Goal: Find specific page/section: Find specific page/section

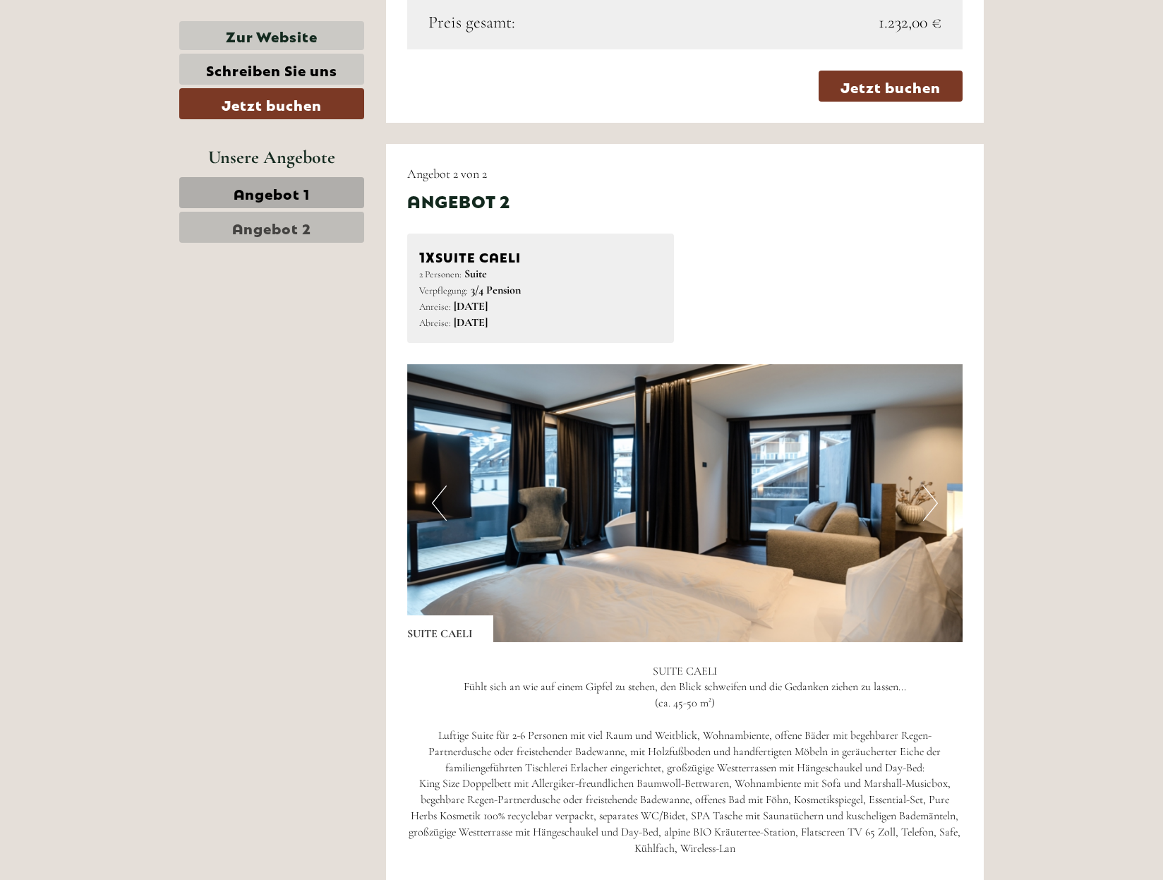
scroll to position [1588, 0]
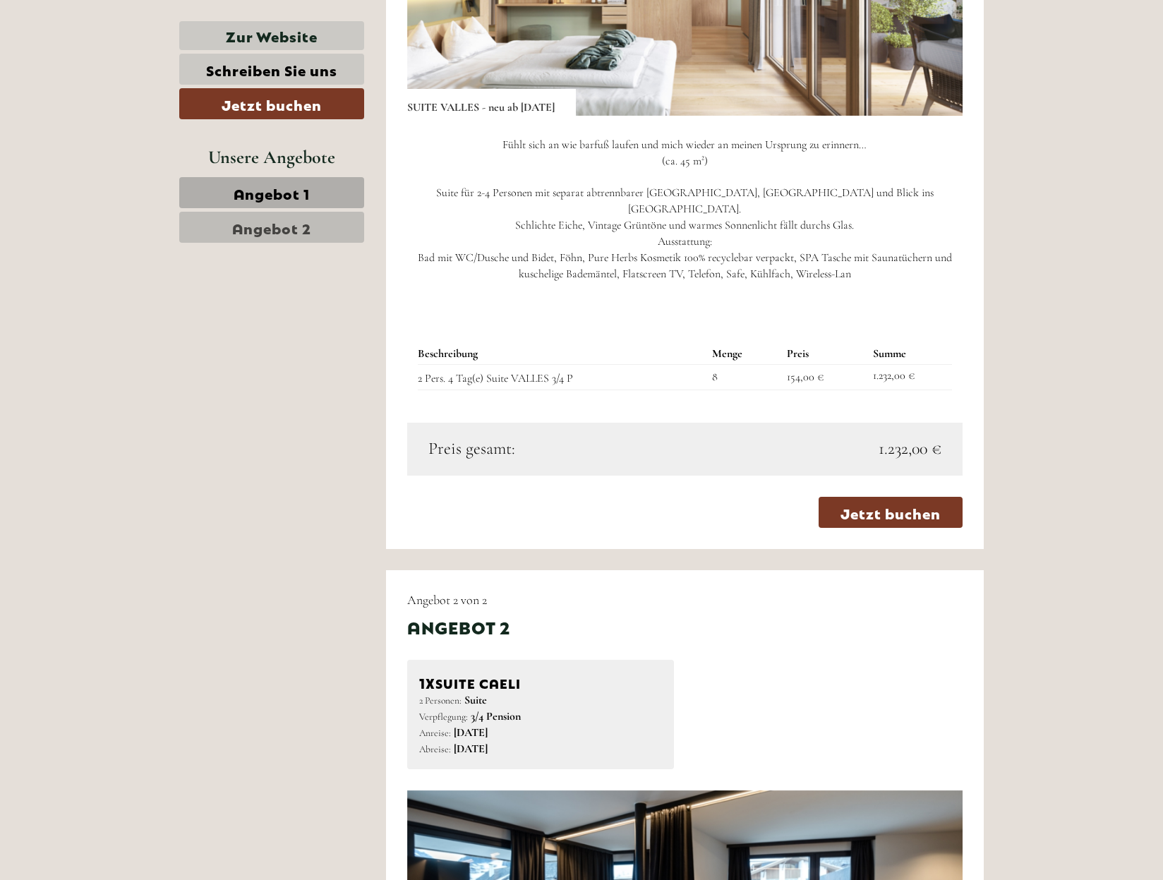
scroll to position [706, 0]
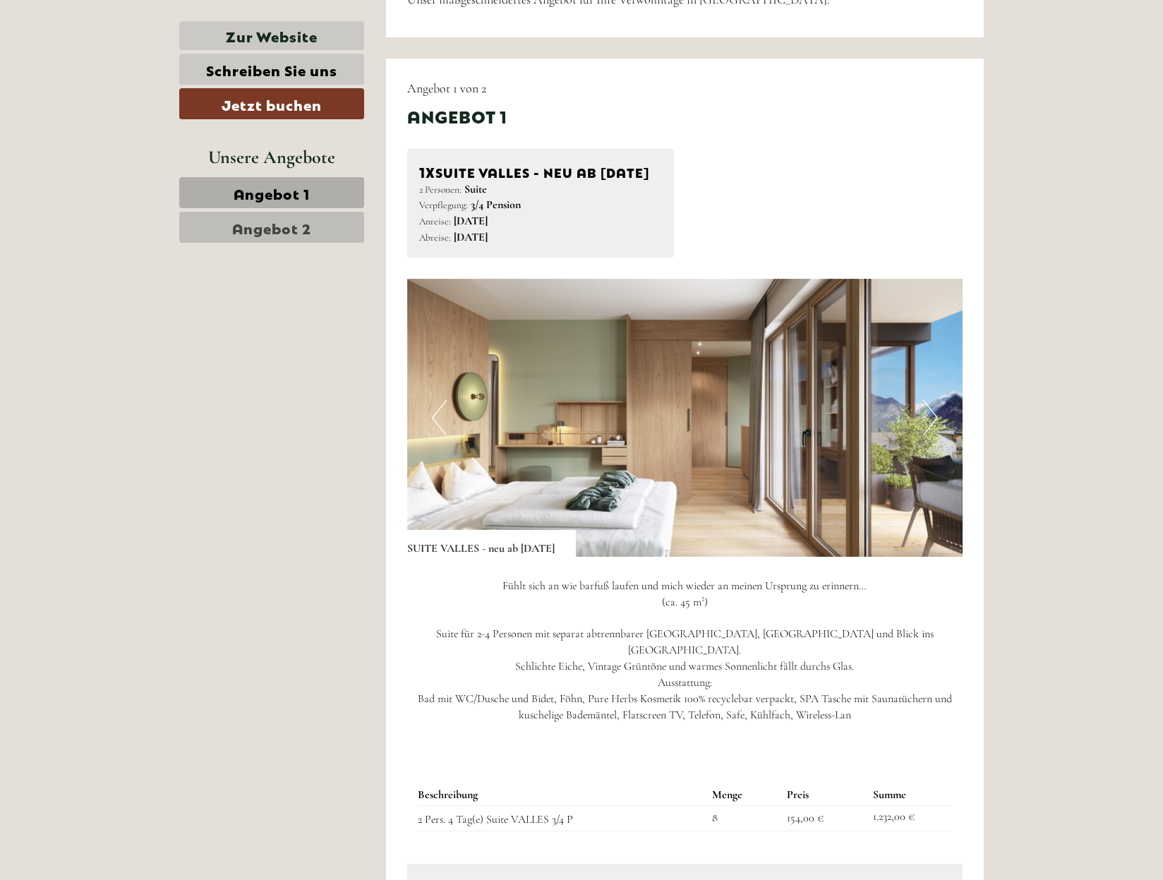
scroll to position [971, 0]
